Goal: Task Accomplishment & Management: Use online tool/utility

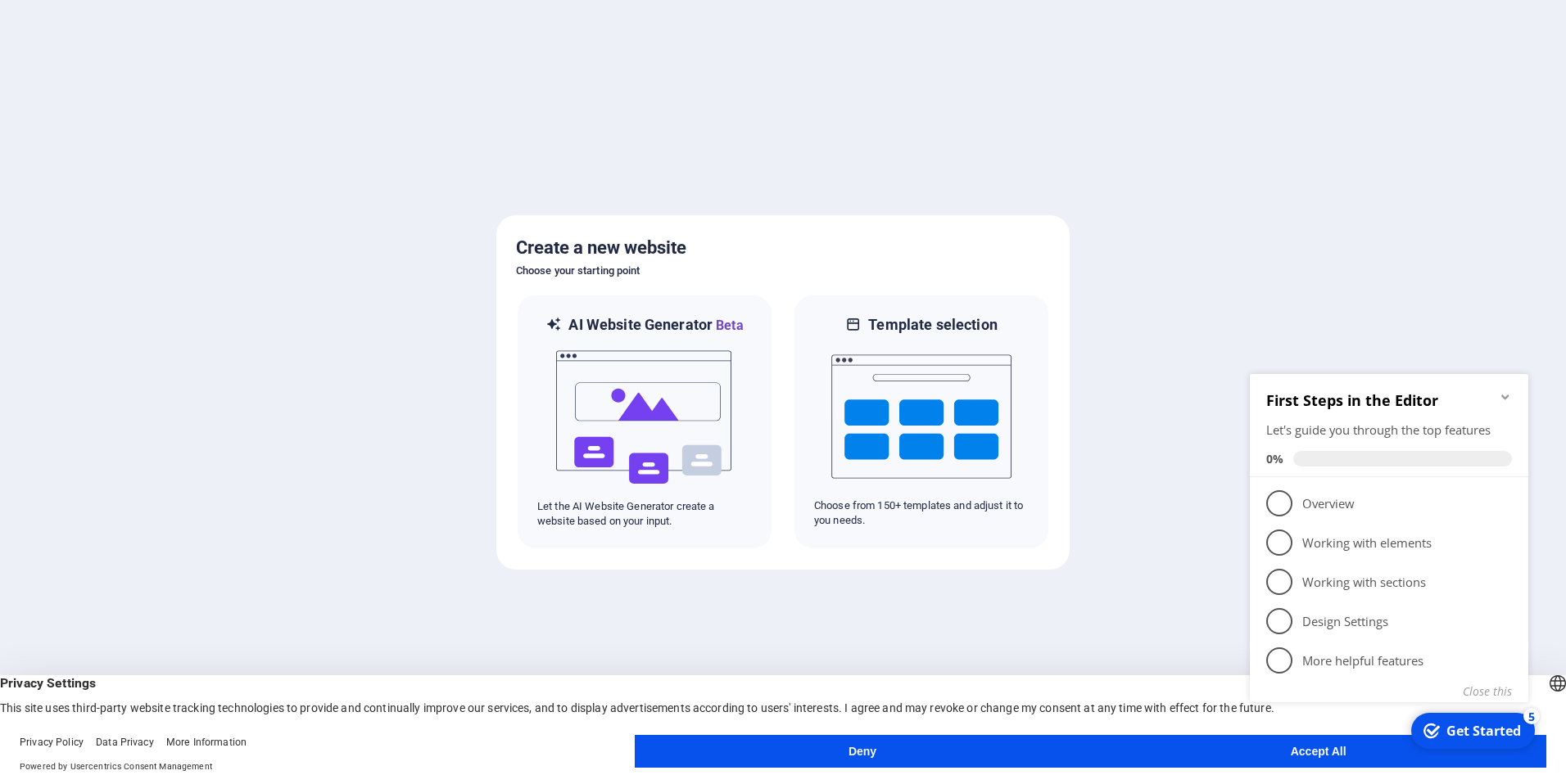
click at [1234, 738] on button "Accept All" at bounding box center [1318, 752] width 457 height 33
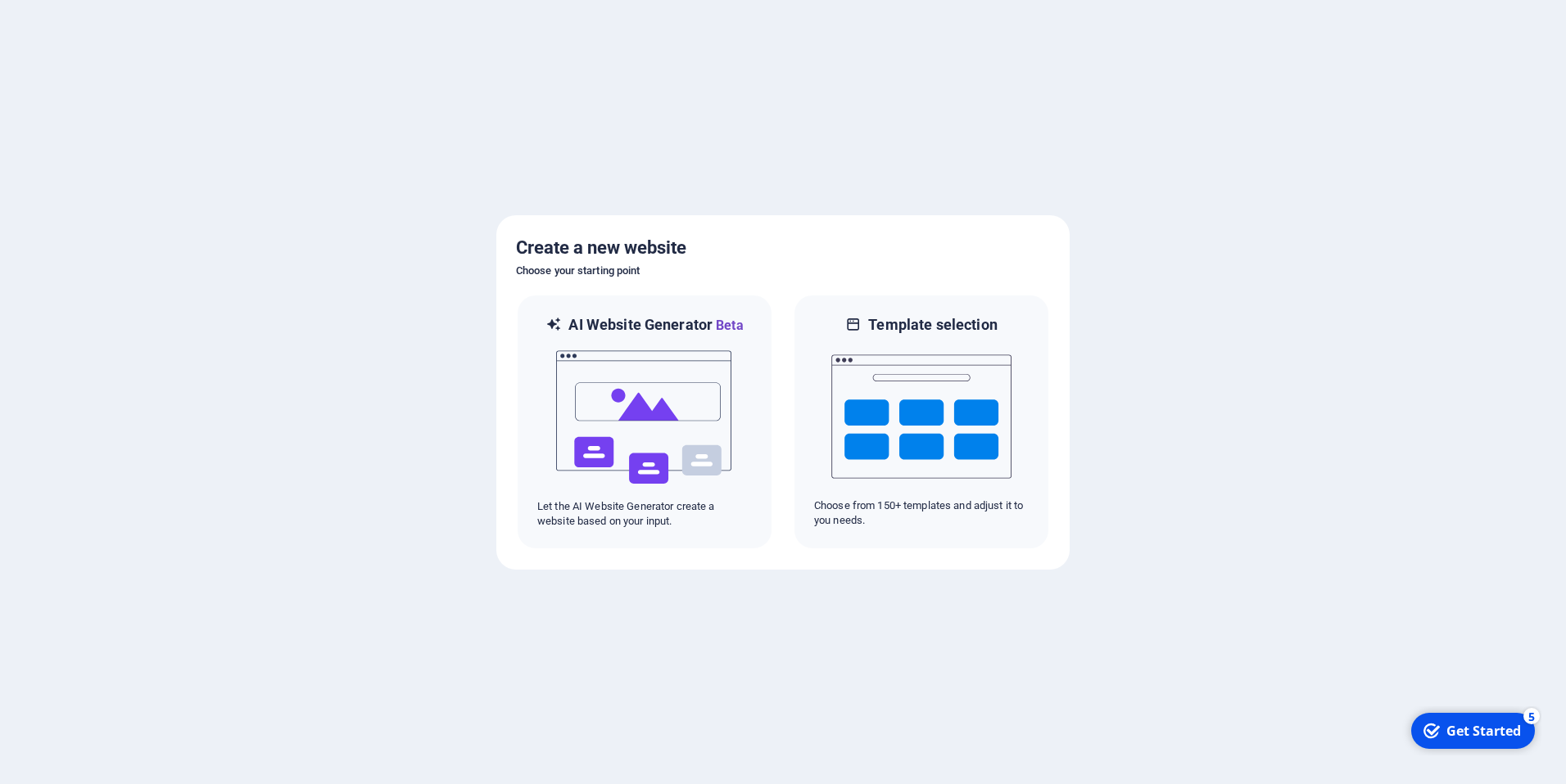
click at [1488, 744] on div "checkmark Get Started 5" at bounding box center [1473, 731] width 124 height 36
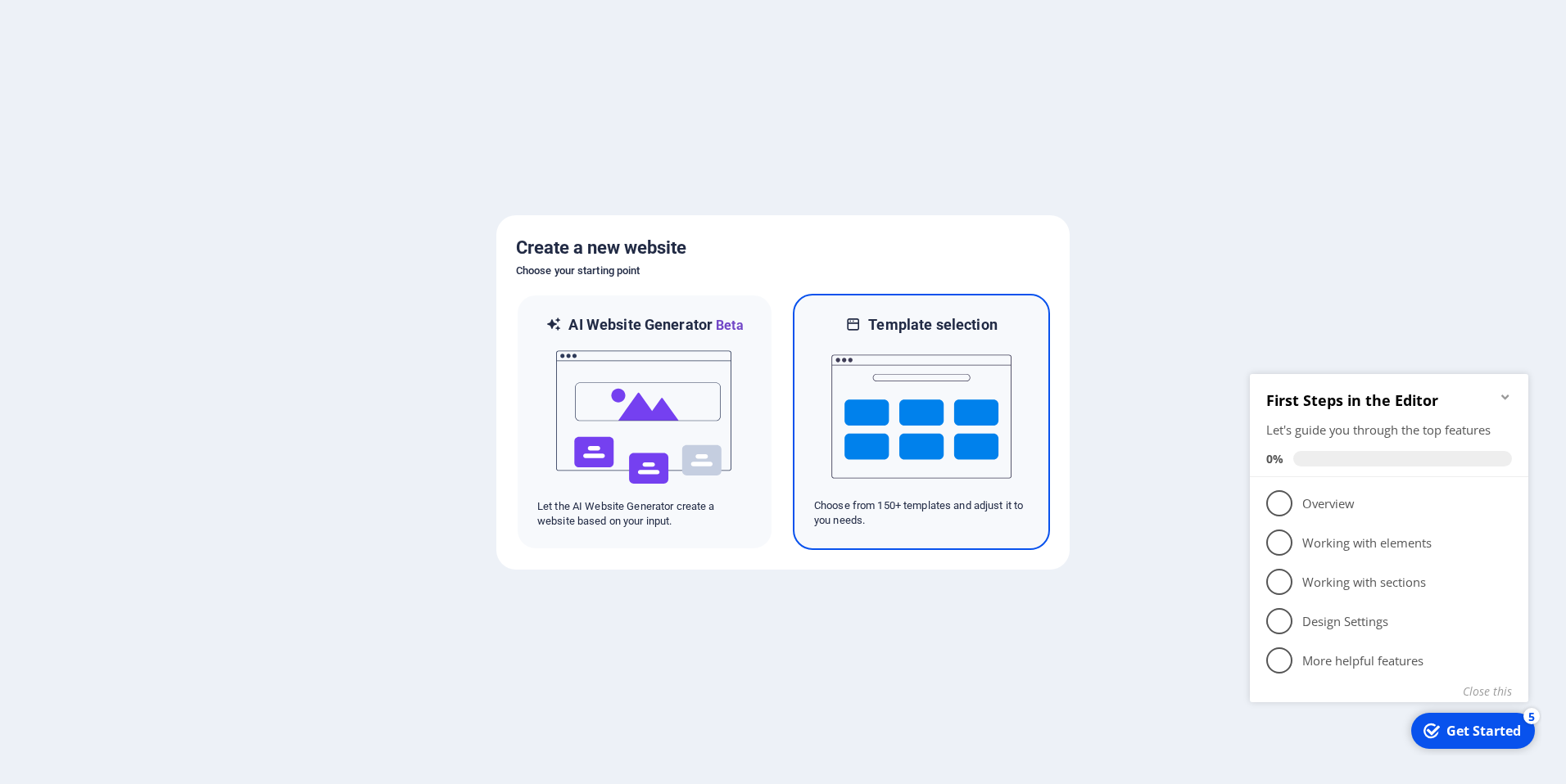
click at [794, 397] on div "Template selection Choose from 150+ templates and adjust it to you needs." at bounding box center [922, 421] width 257 height 256
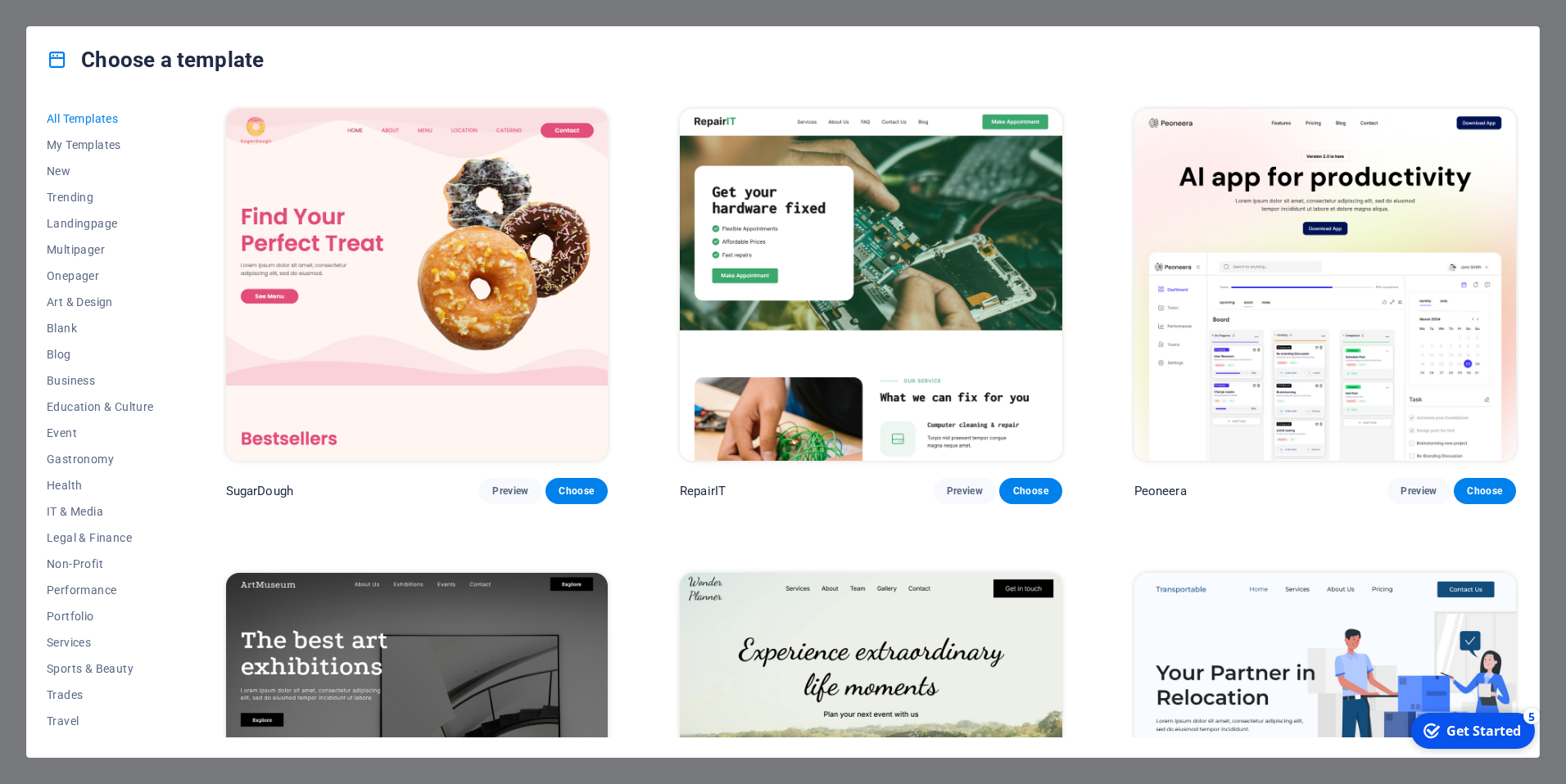
click at [1222, 281] on img at bounding box center [1325, 285] width 382 height 352
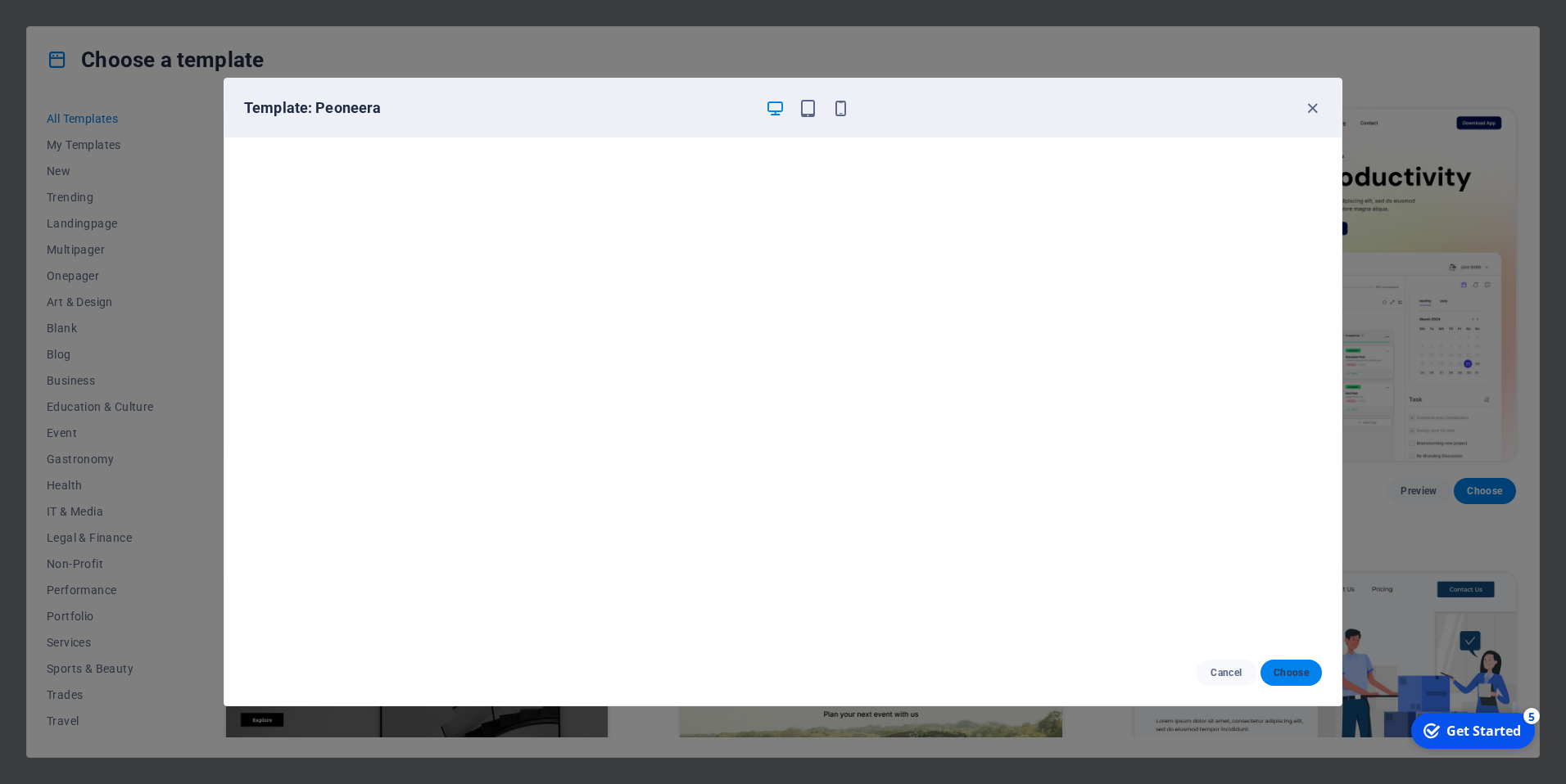
click at [1280, 663] on button "Choose" at bounding box center [1291, 673] width 62 height 26
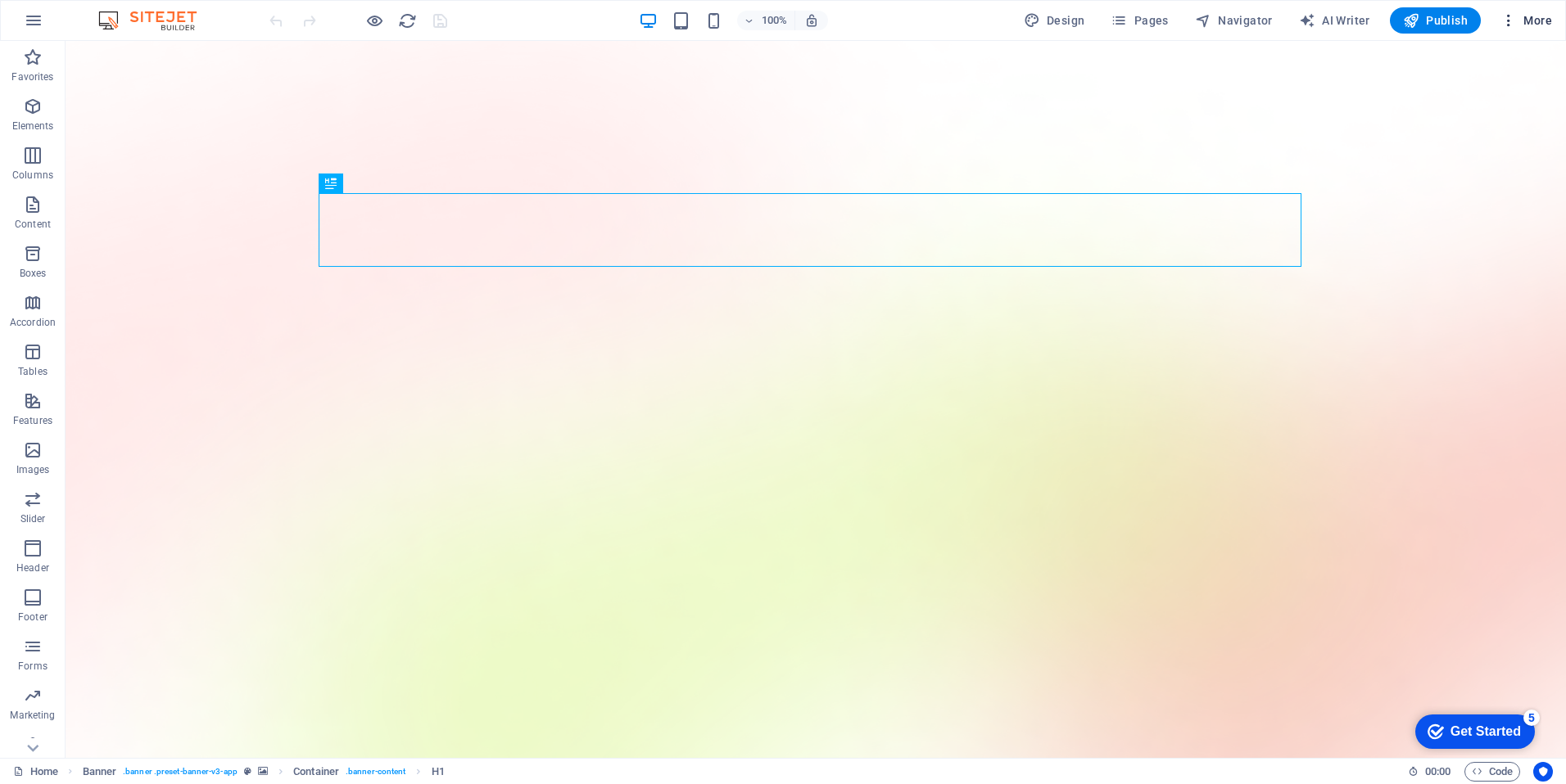
click at [1513, 22] on icon "button" at bounding box center [1509, 20] width 16 height 16
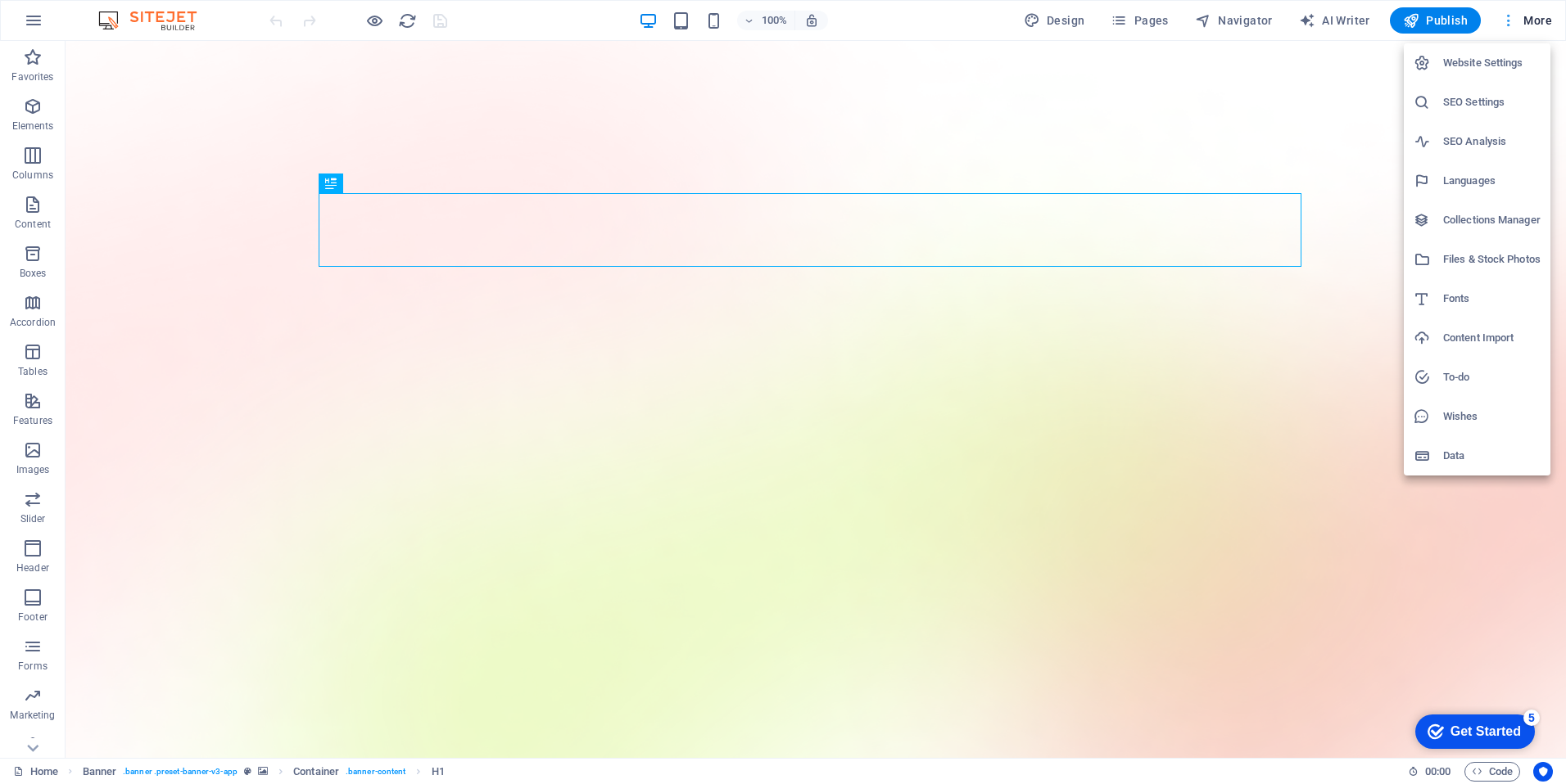
click at [1513, 22] on div at bounding box center [783, 392] width 1566 height 784
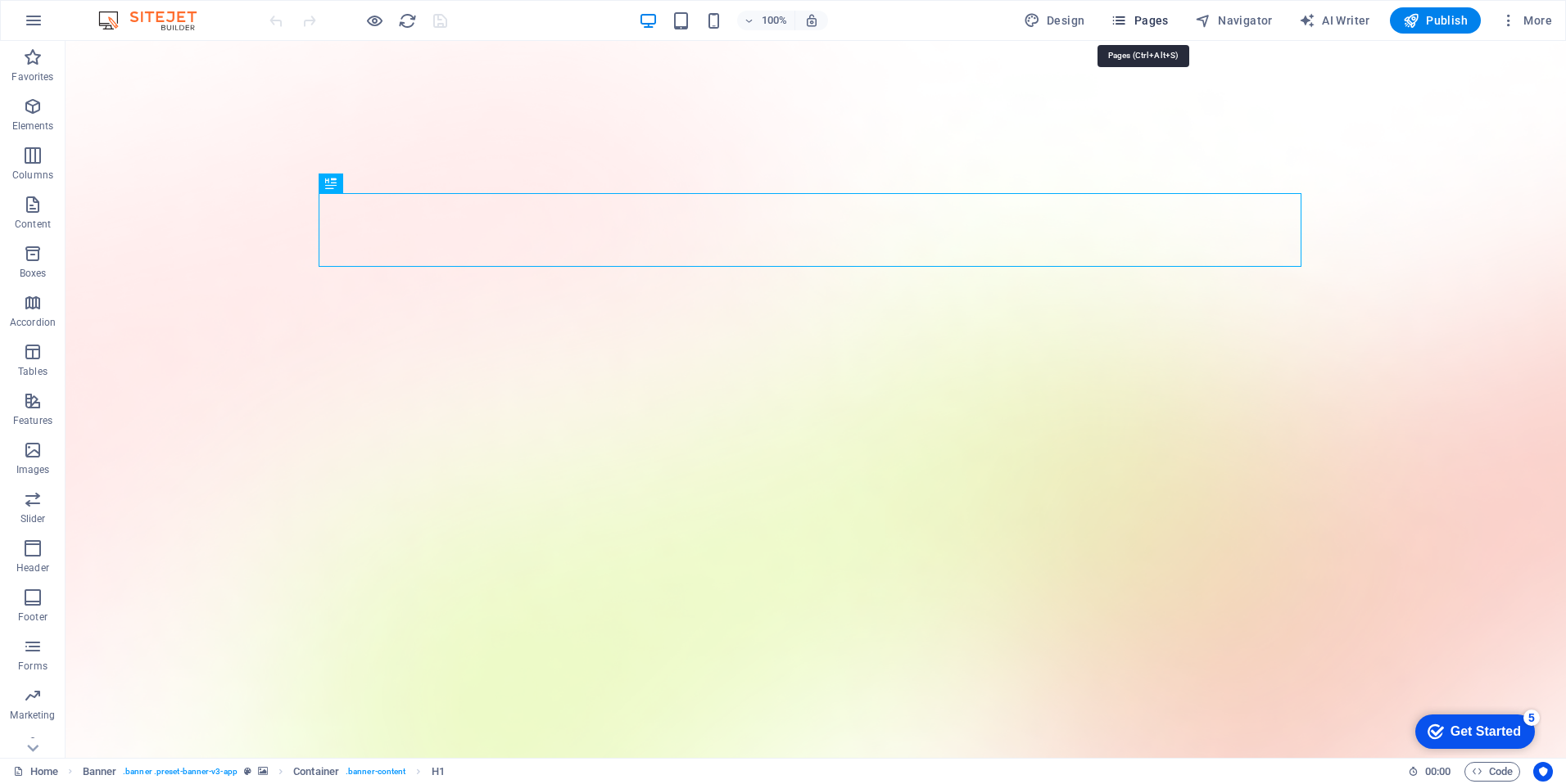
click at [1138, 26] on span "Pages" at bounding box center [1138, 20] width 57 height 16
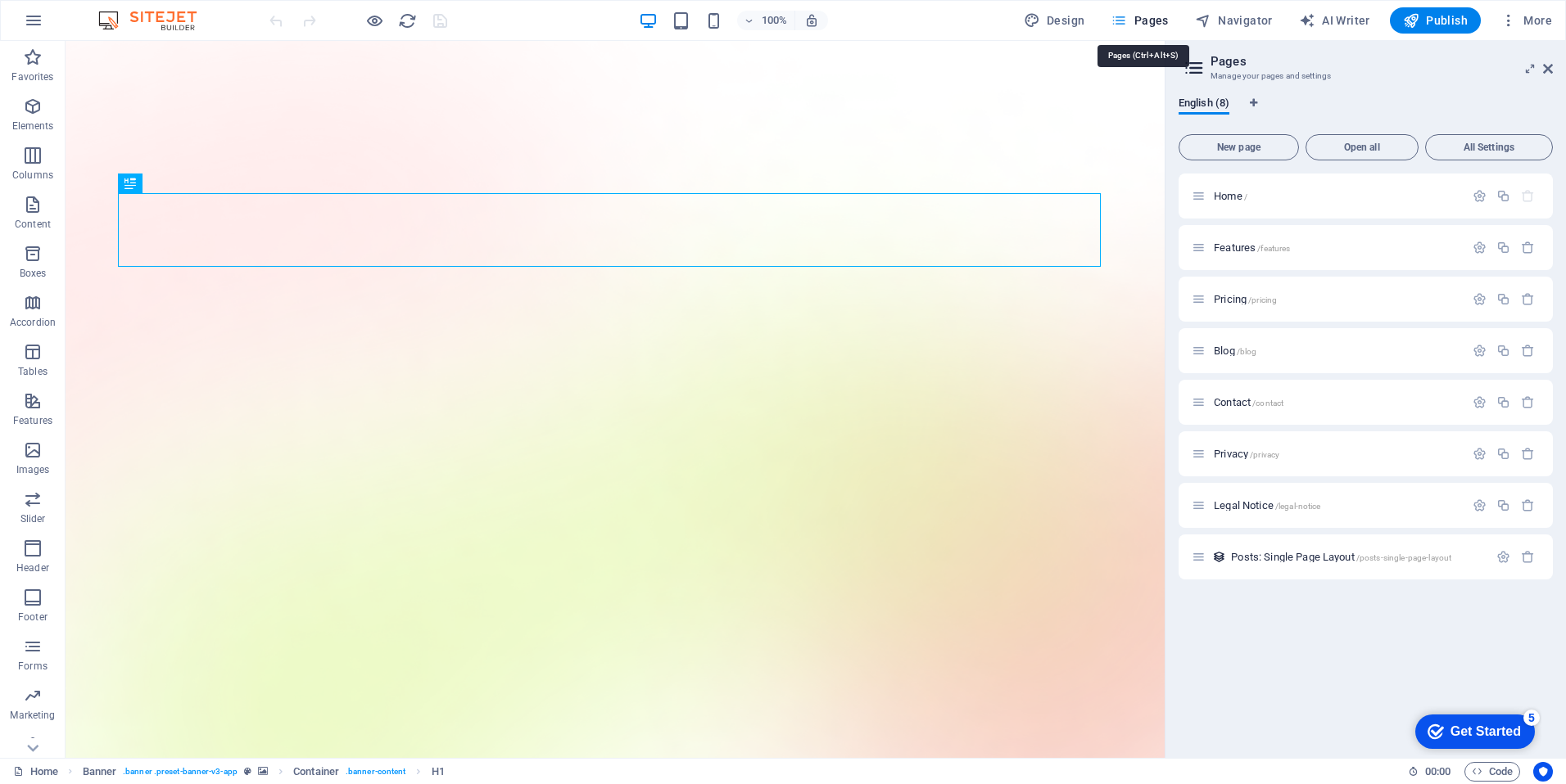
click at [1138, 26] on span "Pages" at bounding box center [1138, 20] width 57 height 16
click at [1432, 24] on span "Publish" at bounding box center [1435, 20] width 65 height 16
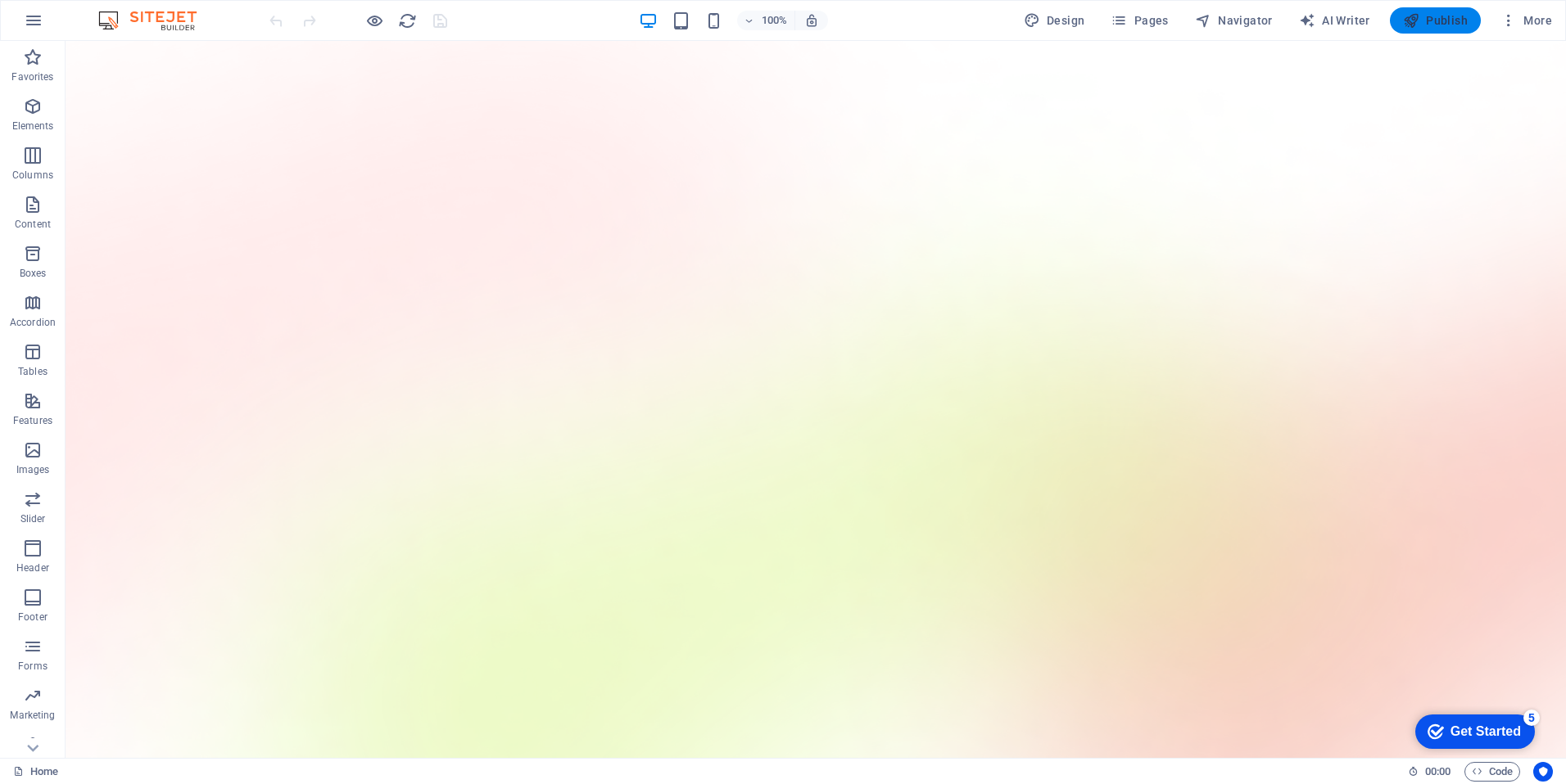
click at [1432, 24] on span "Publish" at bounding box center [1435, 20] width 65 height 16
